Goal: Information Seeking & Learning: Learn about a topic

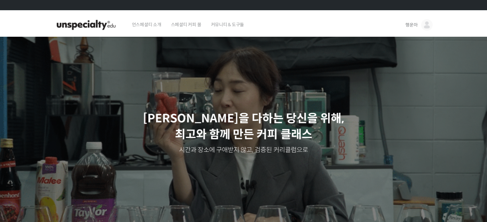
click at [198, 31] on span "스페셜티 커피 몰" at bounding box center [186, 24] width 30 height 24
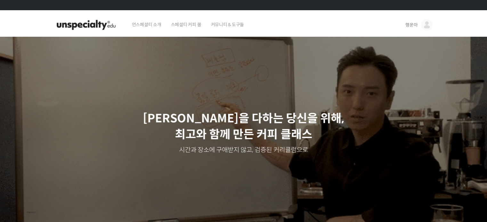
click at [237, 25] on span "커뮤니티 & 도구들" at bounding box center [227, 24] width 33 height 24
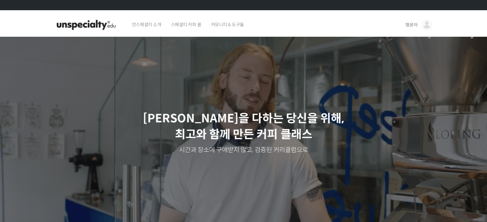
click at [416, 25] on span "행운아" at bounding box center [411, 25] width 12 height 6
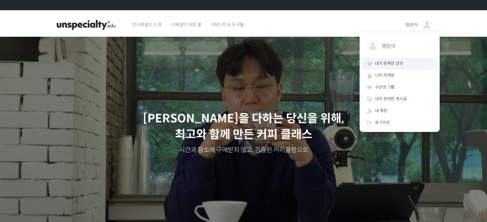
click at [400, 65] on span "내가 등록한 강의" at bounding box center [389, 63] width 28 height 5
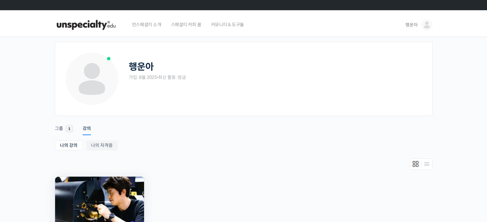
click at [98, 194] on img at bounding box center [99, 200] width 89 height 46
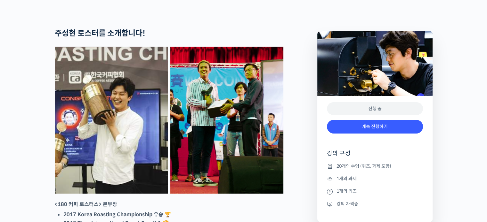
scroll to position [345, 0]
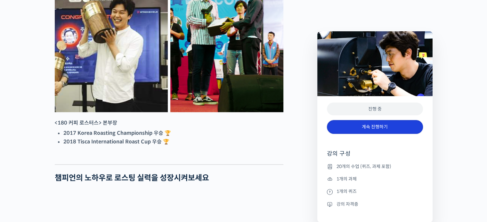
click at [347, 126] on link "계속 진행하기" at bounding box center [375, 127] width 96 height 14
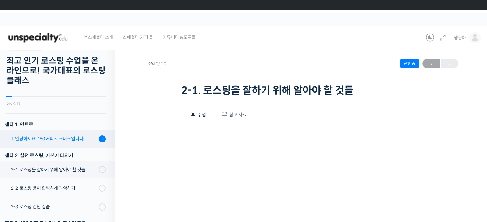
click at [52, 139] on div "1. 안녕하세요, 180 커피 로스터스입니다." at bounding box center [54, 138] width 86 height 7
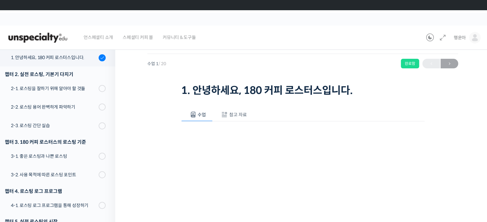
click at [240, 114] on span "참고 자료" at bounding box center [238, 115] width 18 height 6
click at [236, 135] on link "PPT 수업 자료 (클릭하시면 새 창에서 열립니다)" at bounding box center [232, 136] width 102 height 7
click at [195, 115] on span at bounding box center [193, 115] width 6 height 6
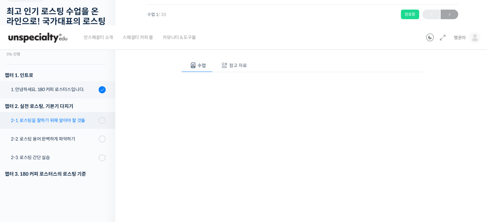
click at [77, 126] on link "2-1. 로스팅을 잘하기 위해 알아야 할 것들" at bounding box center [56, 120] width 118 height 17
click at [102, 122] on span at bounding box center [104, 120] width 4 height 7
click at [99, 121] on div at bounding box center [102, 120] width 7 height 7
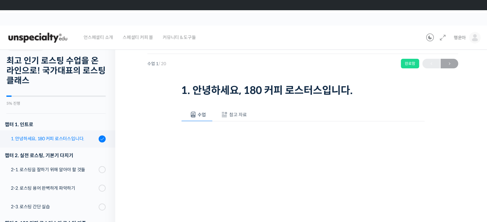
click at [33, 144] on link "1. 안녕하세요, 180 커피 로스터스입니다." at bounding box center [56, 139] width 118 height 17
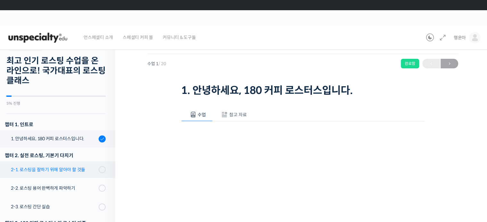
click at [29, 169] on div "2-1. 로스팅을 잘하기 위해 알아야 할 것들" at bounding box center [54, 169] width 86 height 7
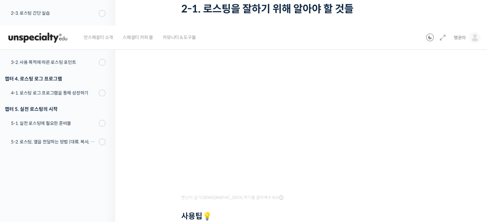
scroll to position [82, 0]
